Goal: Task Accomplishment & Management: Complete application form

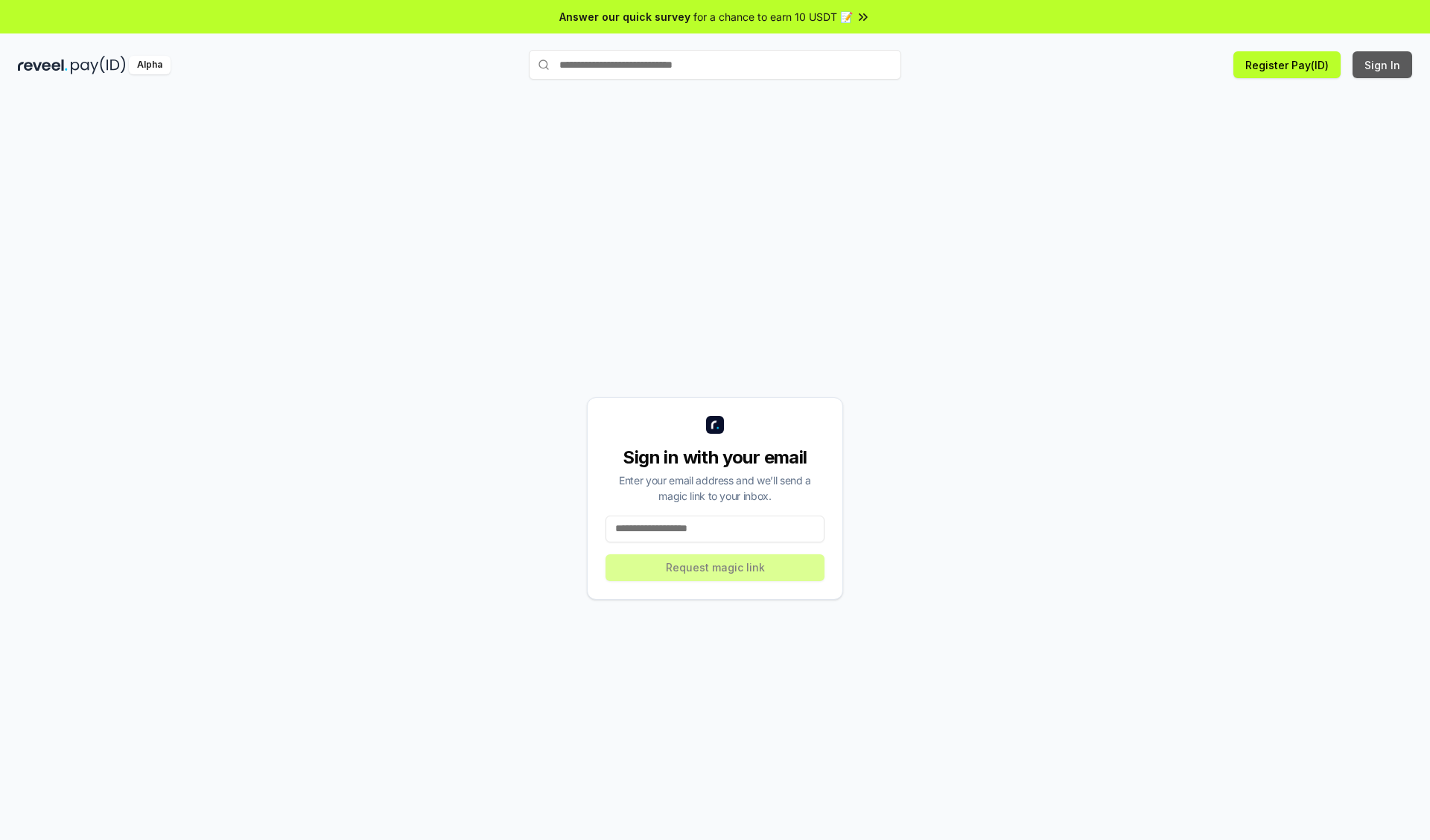
click at [1383, 65] on button "Sign In" at bounding box center [1382, 65] width 60 height 27
type input "**********"
click at [715, 567] on button "Request magic link" at bounding box center [715, 567] width 219 height 27
